Goal: Navigation & Orientation: Go to known website

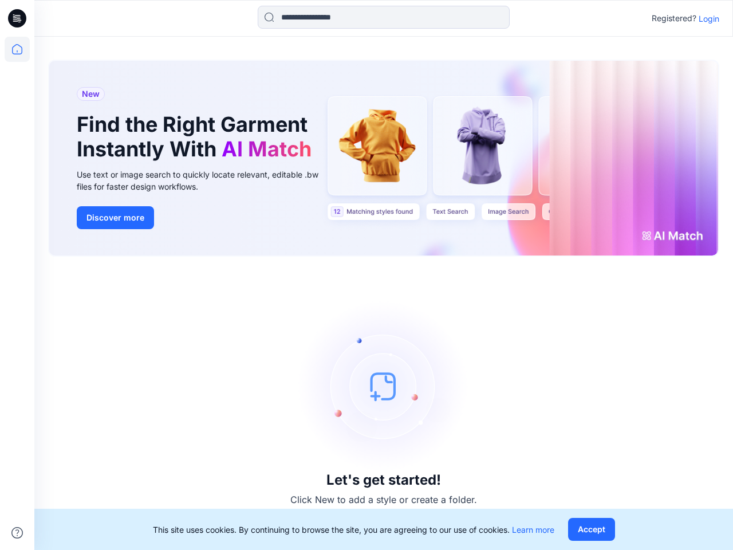
click at [366, 275] on div "Let's get started! Click New to add a style or create a folder." at bounding box center [383, 403] width 671 height 266
click at [18, 18] on icon at bounding box center [19, 18] width 5 height 1
click at [17, 49] on icon at bounding box center [17, 49] width 25 height 25
click at [17, 532] on icon at bounding box center [16, 532] width 11 height 11
click at [384, 17] on input at bounding box center [384, 17] width 252 height 23
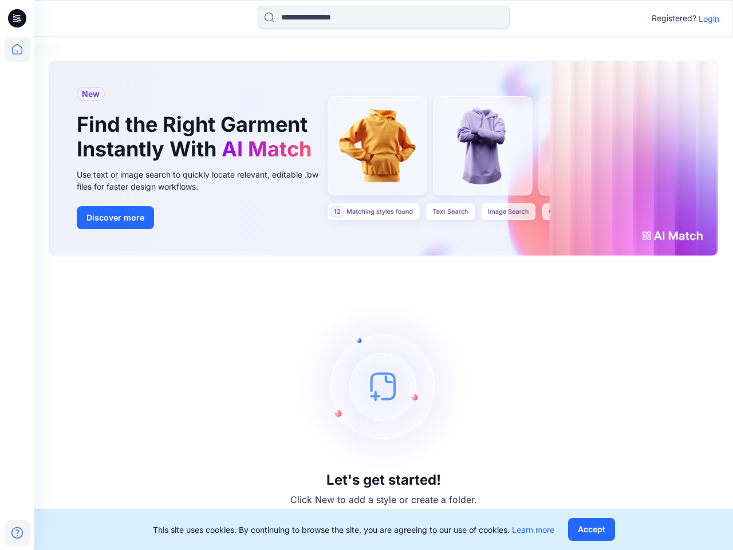
click at [709, 18] on p "Login" at bounding box center [708, 19] width 21 height 12
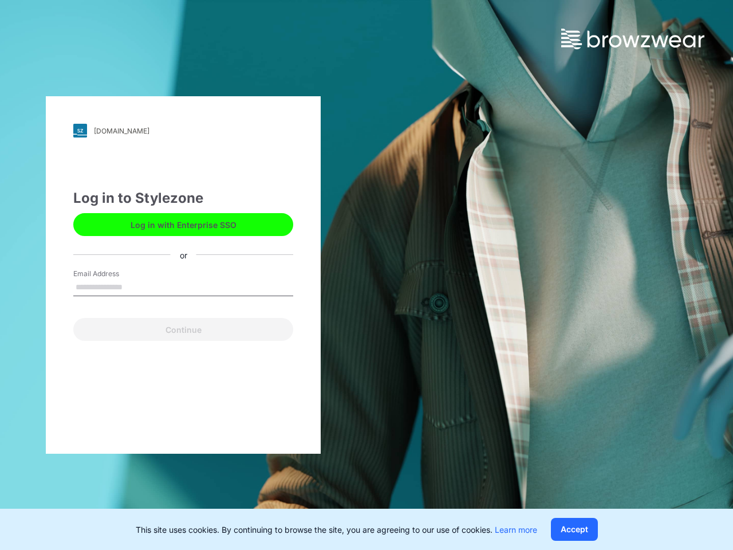
click at [591, 529] on button "Accept" at bounding box center [574, 529] width 47 height 23
